Goal: Task Accomplishment & Management: Use online tool/utility

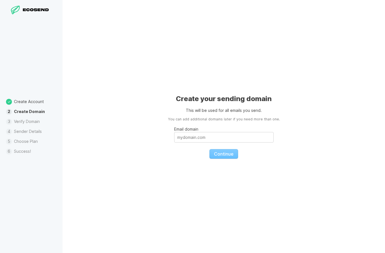
drag, startPoint x: 65, startPoint y: 100, endPoint x: 103, endPoint y: 100, distance: 38.1
click at [65, 100] on div "Create your sending domain This will be used for all emails you send. You can a…" at bounding box center [223, 126] width 322 height 253
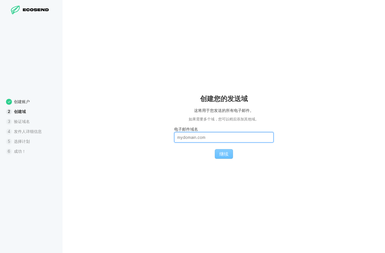
click at [205, 139] on input "电子邮件域名" at bounding box center [223, 137] width 99 height 11
drag, startPoint x: 221, startPoint y: 135, endPoint x: 162, endPoint y: 132, distance: 59.4
click at [162, 132] on div "创建您的发送域 这将用于您发送的所有电子邮件。 如果需要多个域，您可以稍后添加其他域。 电子邮件域名 继续" at bounding box center [223, 126] width 322 height 253
click at [256, 124] on fieldset "电子邮件域名 继续" at bounding box center [223, 140] width 99 height 37
drag, startPoint x: 253, startPoint y: 131, endPoint x: 192, endPoint y: 141, distance: 61.9
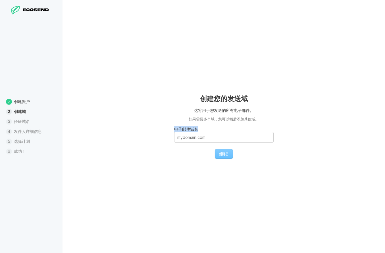
click at [235, 133] on label "电子邮件域名" at bounding box center [223, 134] width 99 height 16
drag, startPoint x: 192, startPoint y: 141, endPoint x: 235, endPoint y: 137, distance: 43.3
click at [192, 141] on input "电子邮件域名" at bounding box center [223, 137] width 99 height 11
click at [247, 137] on input "电子邮件域名" at bounding box center [223, 137] width 99 height 11
click at [238, 148] on fieldset "电子邮件域名 继续" at bounding box center [223, 140] width 99 height 37
